Goal: Task Accomplishment & Management: Manage account settings

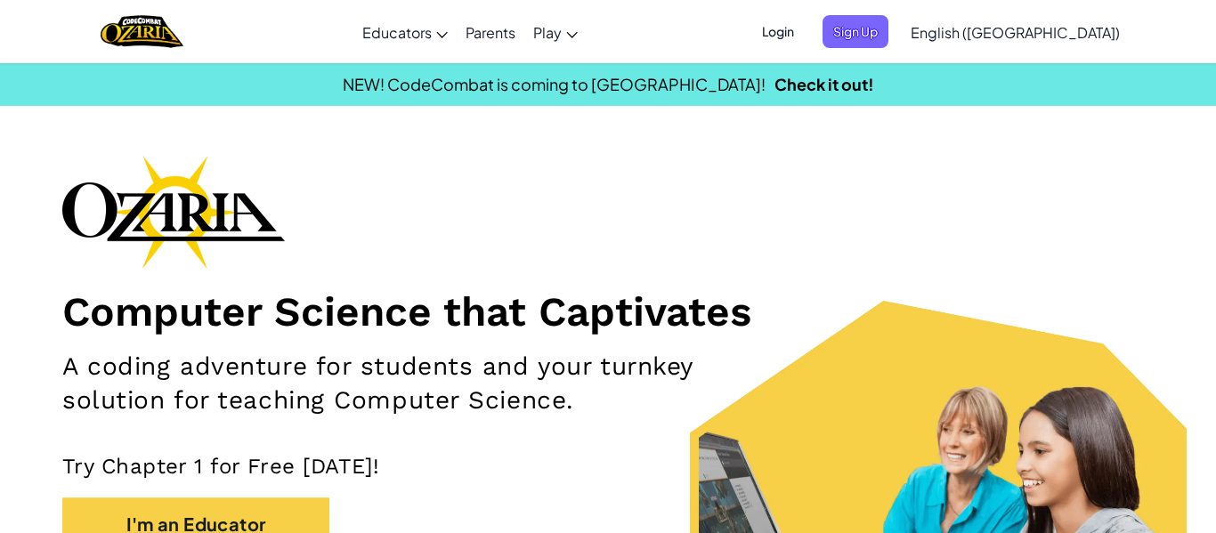
click at [805, 27] on span "Login" at bounding box center [778, 31] width 53 height 33
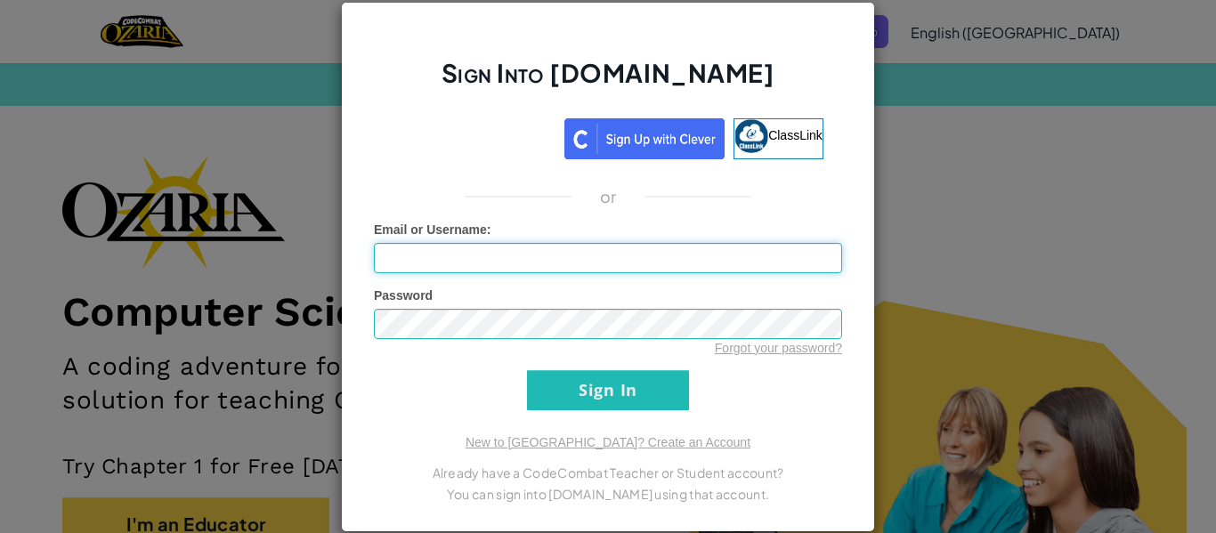
click at [766, 252] on input "Email or Username :" at bounding box center [608, 258] width 468 height 30
type input "J"
type input "jonnyc2"
click at [704, 341] on div "Forgot your password?" at bounding box center [608, 348] width 468 height 18
click at [527, 370] on input "Sign In" at bounding box center [608, 390] width 162 height 40
